Goal: Task Accomplishment & Management: Use online tool/utility

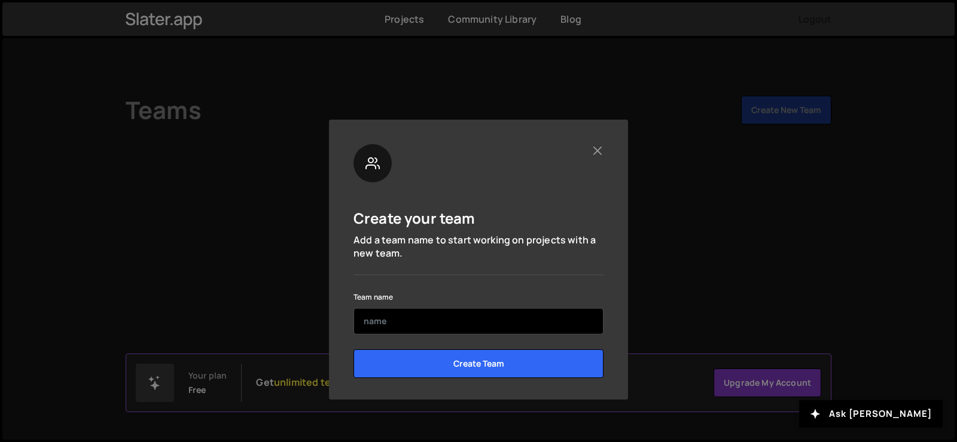
click at [466, 328] on input "text" at bounding box center [479, 321] width 250 height 26
click at [479, 323] on input "text" at bounding box center [479, 321] width 250 height 26
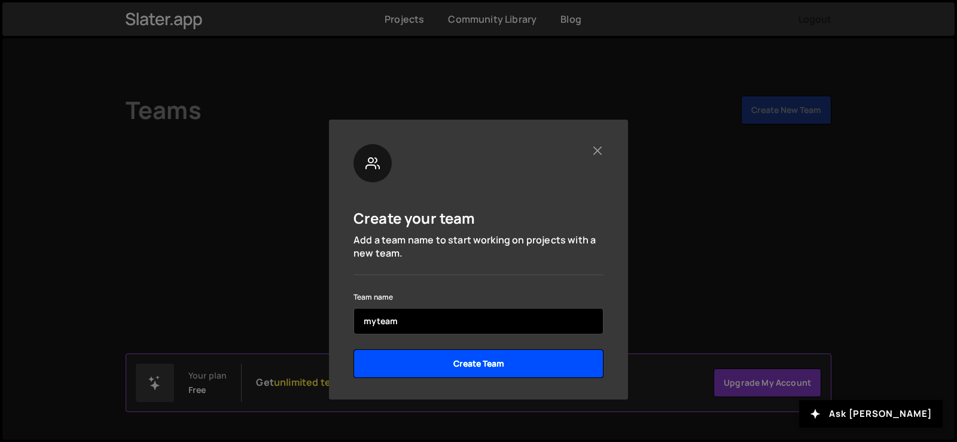
type input "myteam"
click at [503, 358] on input "Create Team" at bounding box center [479, 363] width 250 height 29
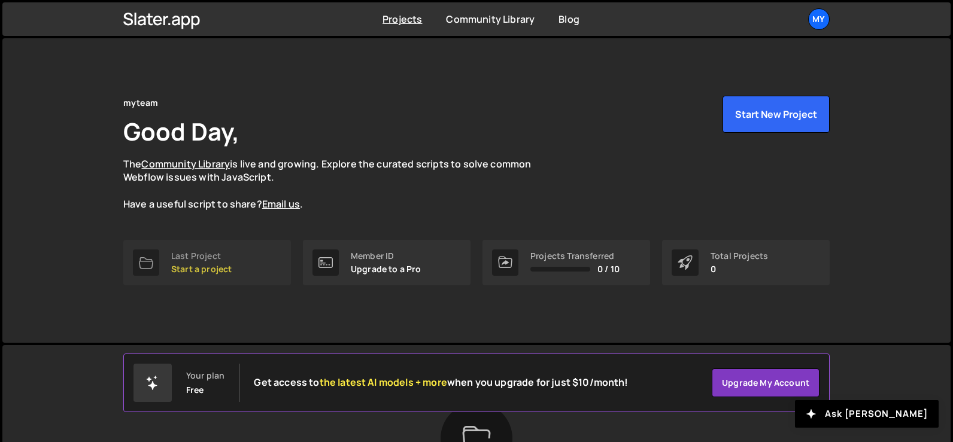
click at [218, 265] on p "Start a project" at bounding box center [201, 269] width 60 height 10
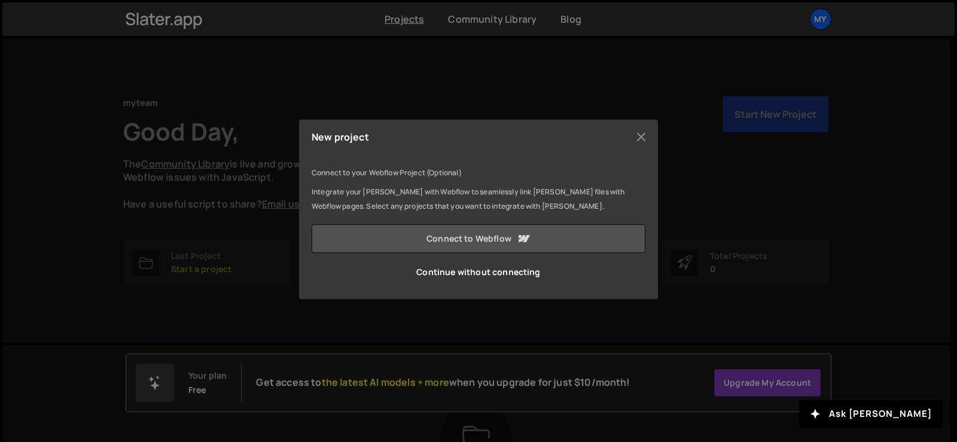
click at [475, 243] on link "Connect to Webflow" at bounding box center [479, 238] width 334 height 29
